Goal: Obtain resource: Obtain resource

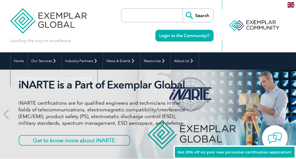
click at [287, 5] on div "en" at bounding box center [291, 4] width 10 height 9
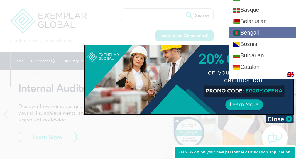
scroll to position [67, 0]
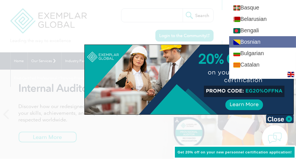
click at [265, 42] on link "Bosnian" at bounding box center [263, 41] width 67 height 11
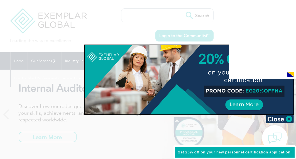
scroll to position [0, 0]
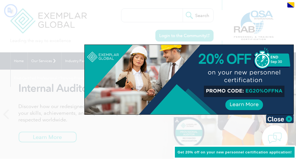
type input "Pretraga"
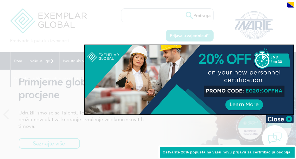
click at [197, 155] on div "Ostvarite 20% popusta na vašu novu prijavu za certifikaciju osoblja!" at bounding box center [228, 153] width 138 height 14
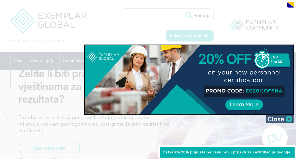
click at [289, 118] on img at bounding box center [280, 119] width 28 height 8
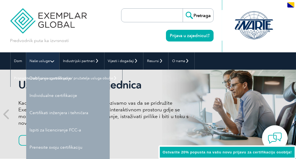
click at [47, 63] on font "Naše usluge" at bounding box center [40, 61] width 20 height 4
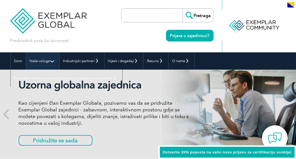
click at [53, 62] on link "Naše usluge" at bounding box center [42, 60] width 33 height 17
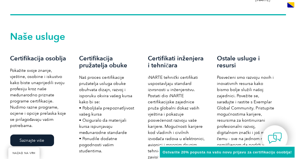
scroll to position [357, 0]
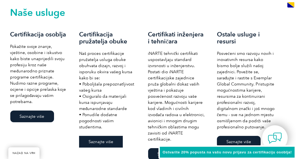
click at [112, 136] on link "Saznajte više" at bounding box center [101, 142] width 44 height 12
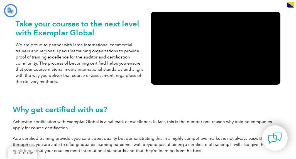
type input "Pretraga"
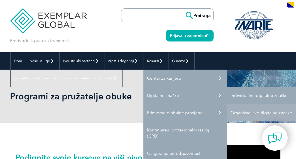
click at [246, 95] on font "Individualne digitalne značke" at bounding box center [259, 95] width 57 height 5
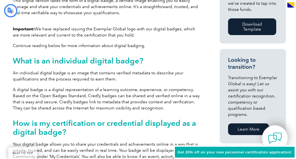
type input "Pretraga"
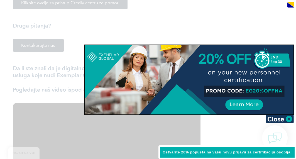
scroll to position [889, 0]
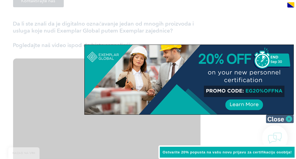
click at [290, 119] on img at bounding box center [280, 119] width 28 height 8
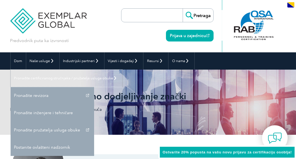
scroll to position [67, 0]
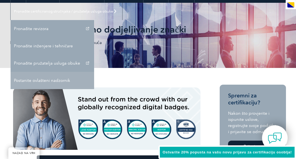
click at [34, 79] on font "Postanite ovlašteni nadzornik" at bounding box center [42, 80] width 56 height 5
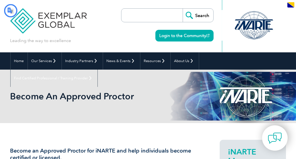
type input "Pretraga"
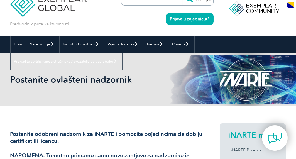
scroll to position [45, 0]
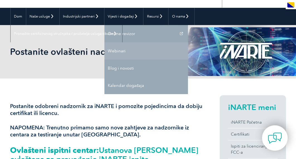
click at [123, 54] on link "Webinari" at bounding box center [147, 50] width 84 height 17
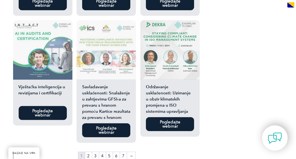
scroll to position [948, 0]
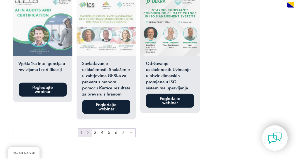
click at [90, 129] on link "2" at bounding box center [88, 133] width 7 height 8
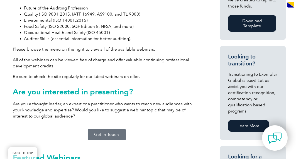
scroll to position [309, 0]
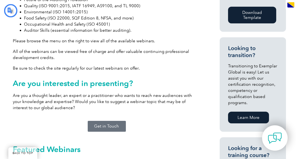
type input "Pretraga"
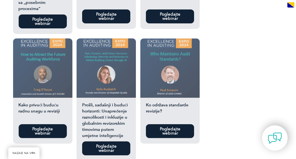
scroll to position [725, 0]
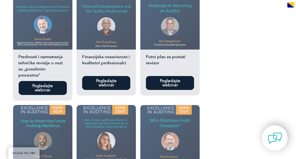
click at [185, 76] on link "Pogledajte webinar" at bounding box center [170, 83] width 48 height 14
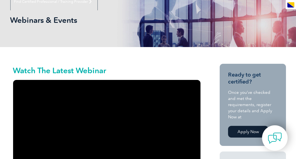
scroll to position [0, 0]
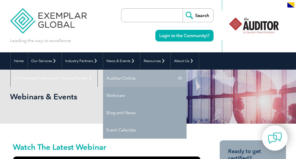
click at [116, 77] on link "Auditor Online" at bounding box center [145, 78] width 84 height 17
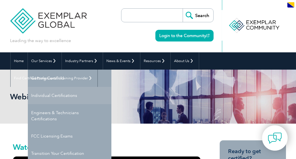
click at [43, 98] on link "Individual Certifications" at bounding box center [70, 95] width 84 height 17
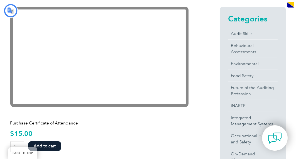
type input "Pretraga"
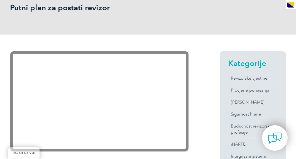
scroll to position [112, 0]
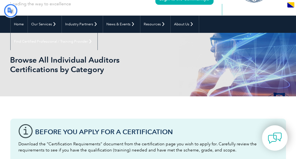
type input "Pretraga"
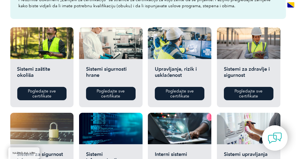
scroll to position [245, 0]
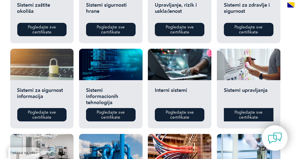
click at [245, 117] on font "Pogledajte sve certifikate" at bounding box center [249, 115] width 28 height 10
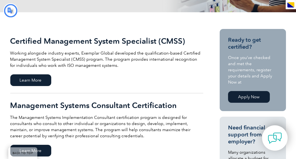
type input "Pretraga"
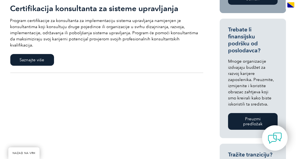
scroll to position [156, 0]
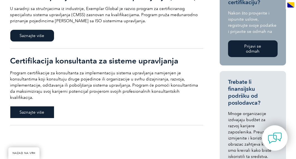
click at [34, 110] on font "Saznajte više" at bounding box center [32, 112] width 25 height 5
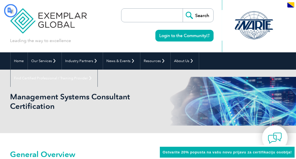
type input "Pretraga"
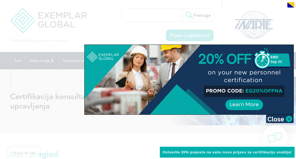
scroll to position [89, 0]
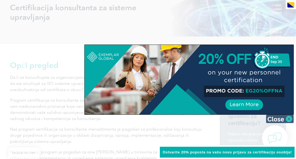
click at [288, 118] on img at bounding box center [280, 119] width 28 height 8
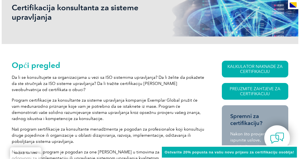
scroll to position [112, 0]
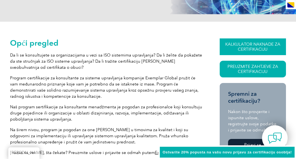
click at [253, 44] on font "KALKULATOR NAKNADE ZA CERTIFIKACIJU" at bounding box center [253, 47] width 55 height 10
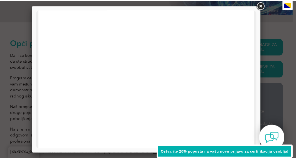
scroll to position [293, 0]
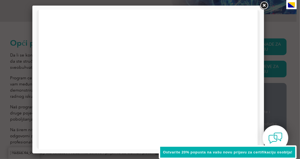
click at [264, 7] on link at bounding box center [264, 6] width 10 height 10
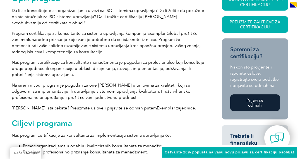
scroll to position [112, 0]
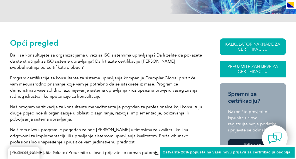
click at [245, 71] on font "Preuzmite zahtjeve za certifikaciju" at bounding box center [253, 69] width 51 height 10
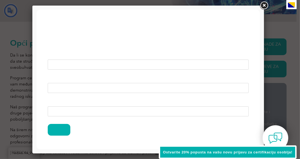
scroll to position [0, 0]
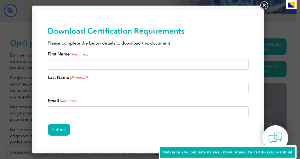
type input "Pošalji"
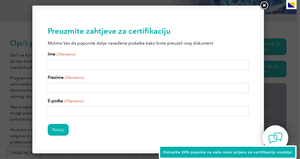
click at [105, 64] on input "Ime (Obavezno)" at bounding box center [147, 65] width 201 height 10
type input "Mirela"
type input "Jukić"
type input "mireladjakovic@yahoo.com"
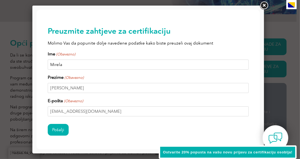
scroll to position [20, 0]
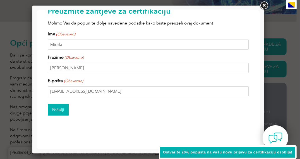
click at [60, 108] on input "Pošalji" at bounding box center [57, 110] width 21 height 12
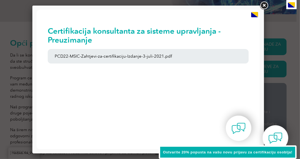
scroll to position [0, 0]
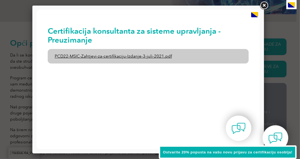
click at [137, 57] on font "PCD22-MSIC-Zahtjevi-za-certifikaciju-Izdanje-3-juli-2021.pdf" at bounding box center [112, 56] width 117 height 5
